Goal: Use online tool/utility: Utilize a website feature to perform a specific function

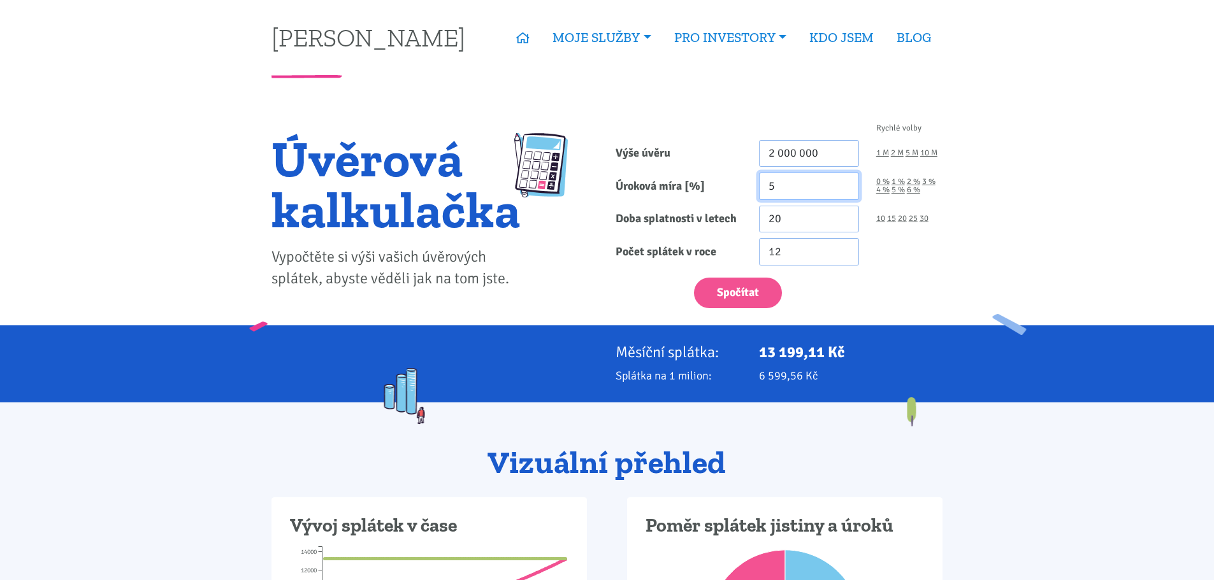
drag, startPoint x: 773, startPoint y: 189, endPoint x: 765, endPoint y: 189, distance: 7.7
click at [765, 189] on input "5" at bounding box center [809, 186] width 100 height 27
type input "4.5"
click at [928, 220] on link "30" at bounding box center [923, 219] width 9 height 8
type input "30"
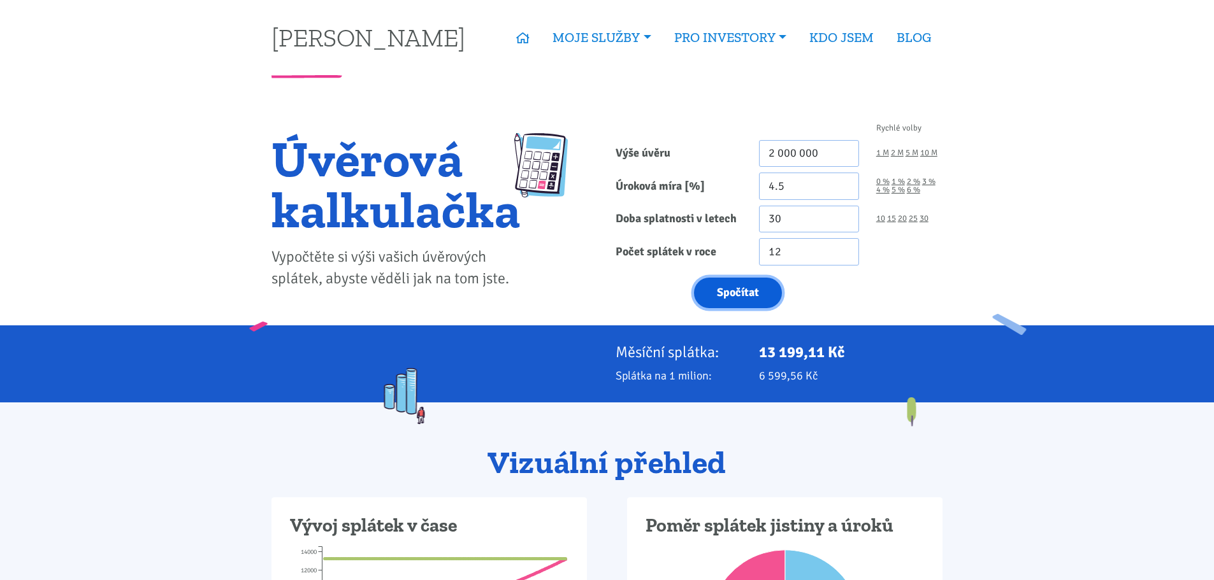
click at [759, 285] on button "Spočítat" at bounding box center [738, 293] width 88 height 31
type input "2000000"
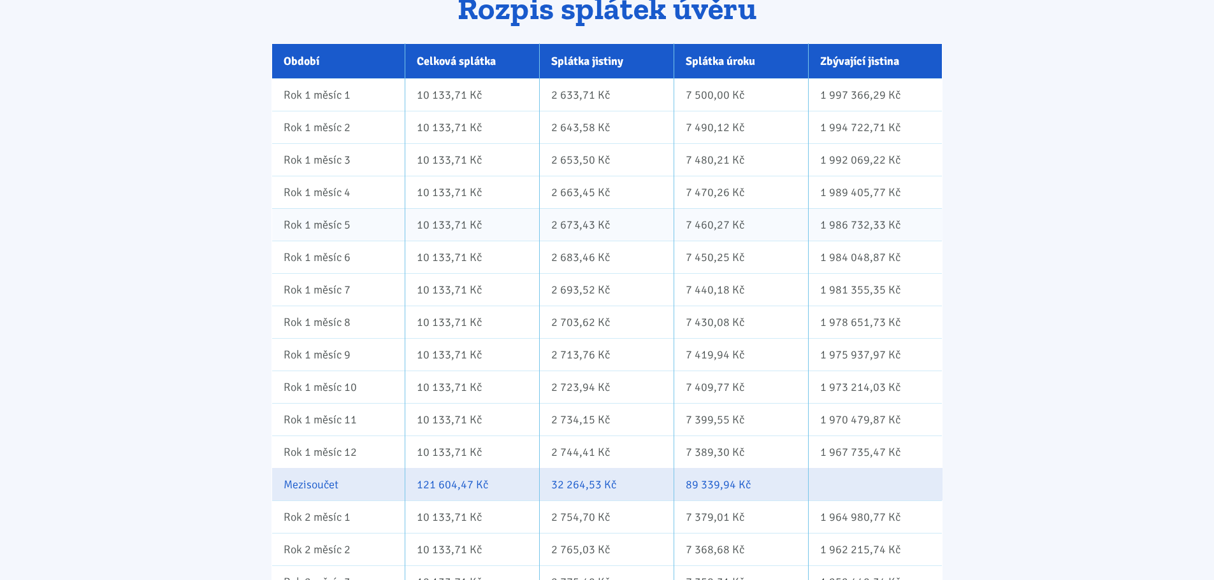
scroll to position [828, 0]
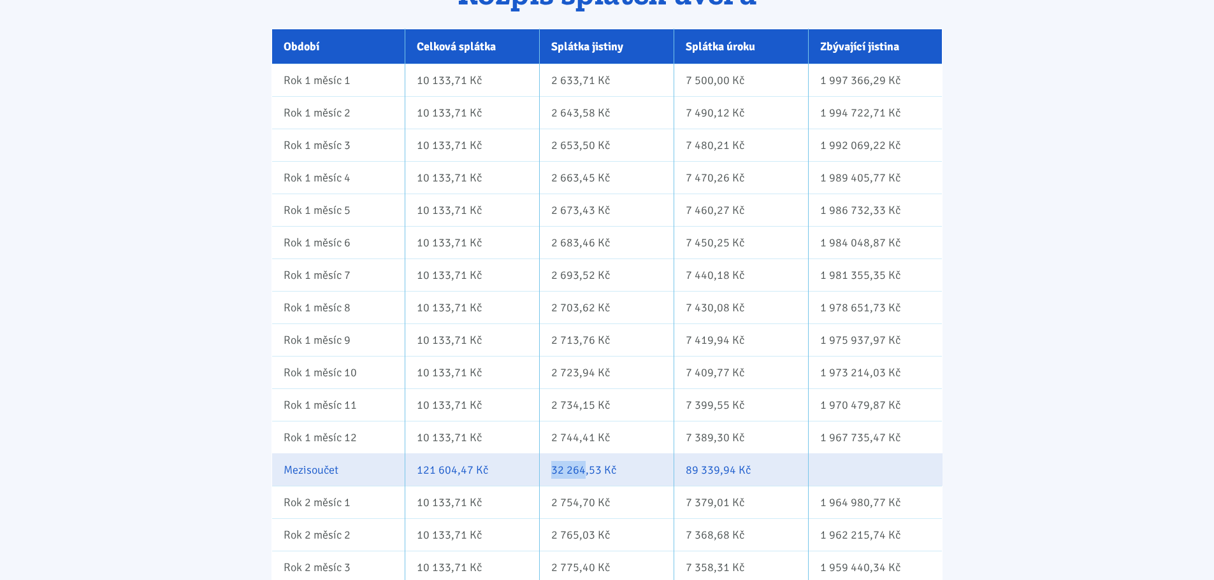
drag, startPoint x: 549, startPoint y: 475, endPoint x: 583, endPoint y: 475, distance: 34.4
click at [583, 475] on td "32 264,53 Kč" at bounding box center [606, 470] width 134 height 32
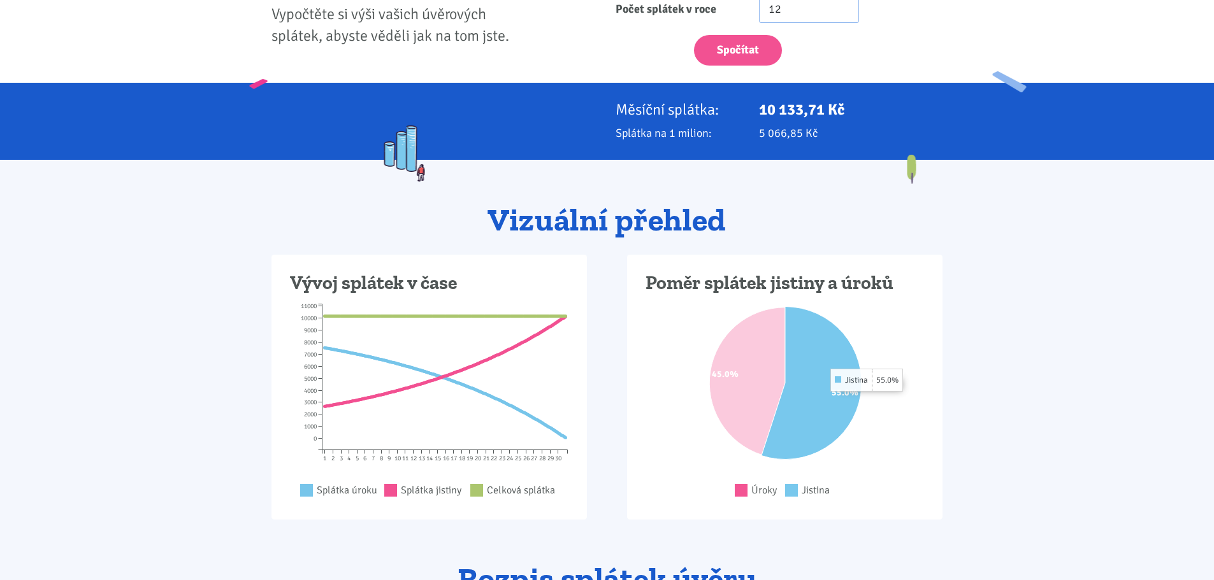
scroll to position [127, 0]
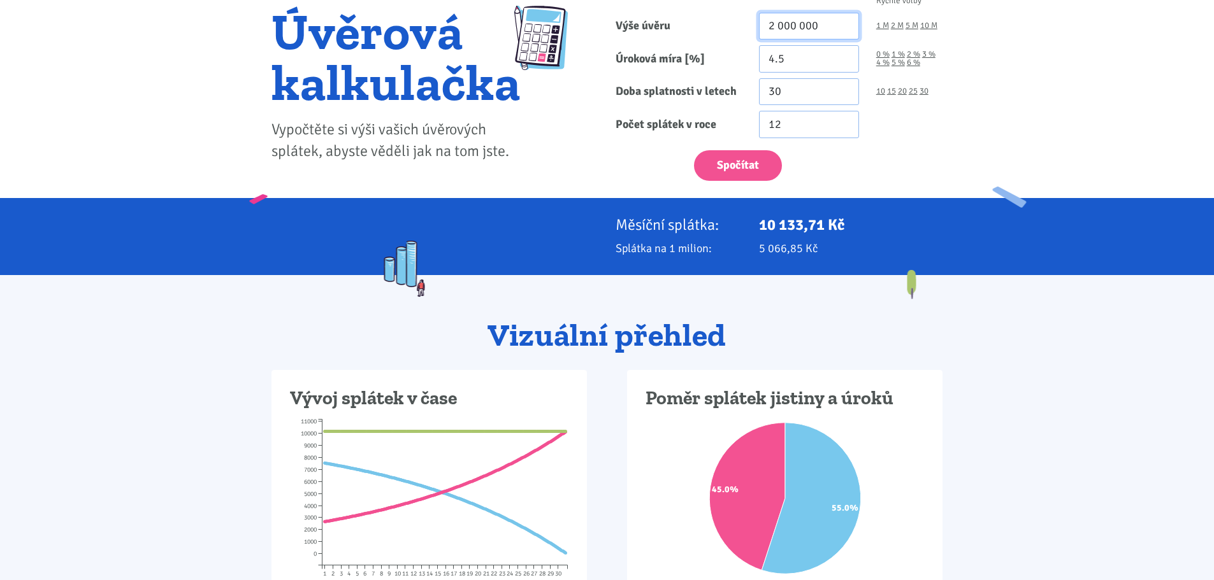
click at [771, 24] on input "2 000 000" at bounding box center [809, 26] width 100 height 27
click at [750, 170] on button "Spočítat" at bounding box center [738, 165] width 88 height 31
type input "5000000"
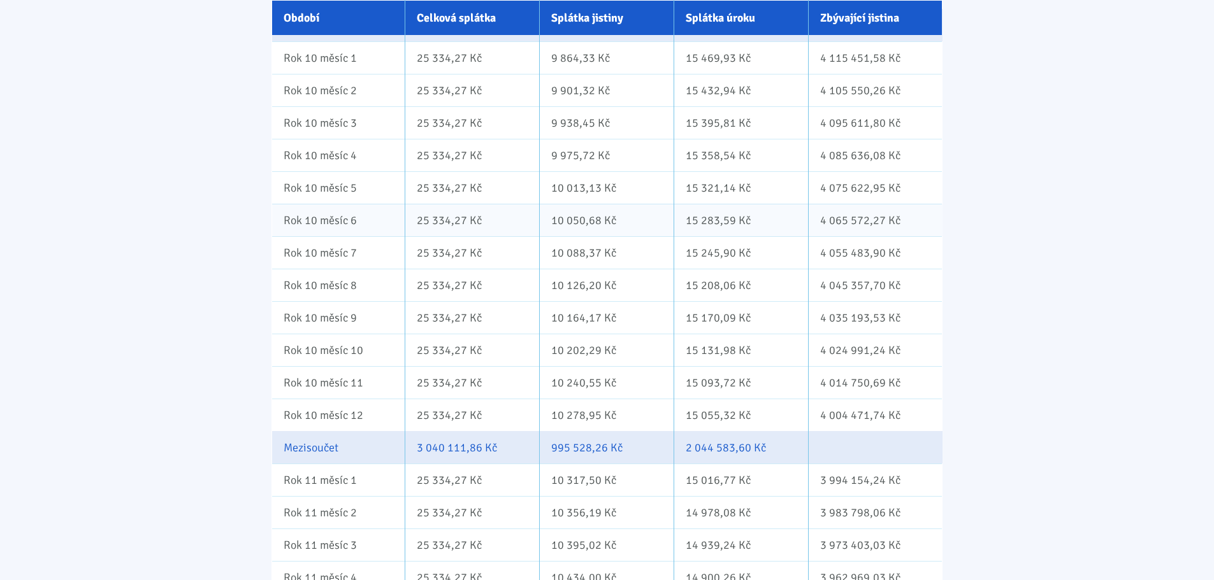
scroll to position [4715, 0]
